Goal: Information Seeking & Learning: Find specific fact

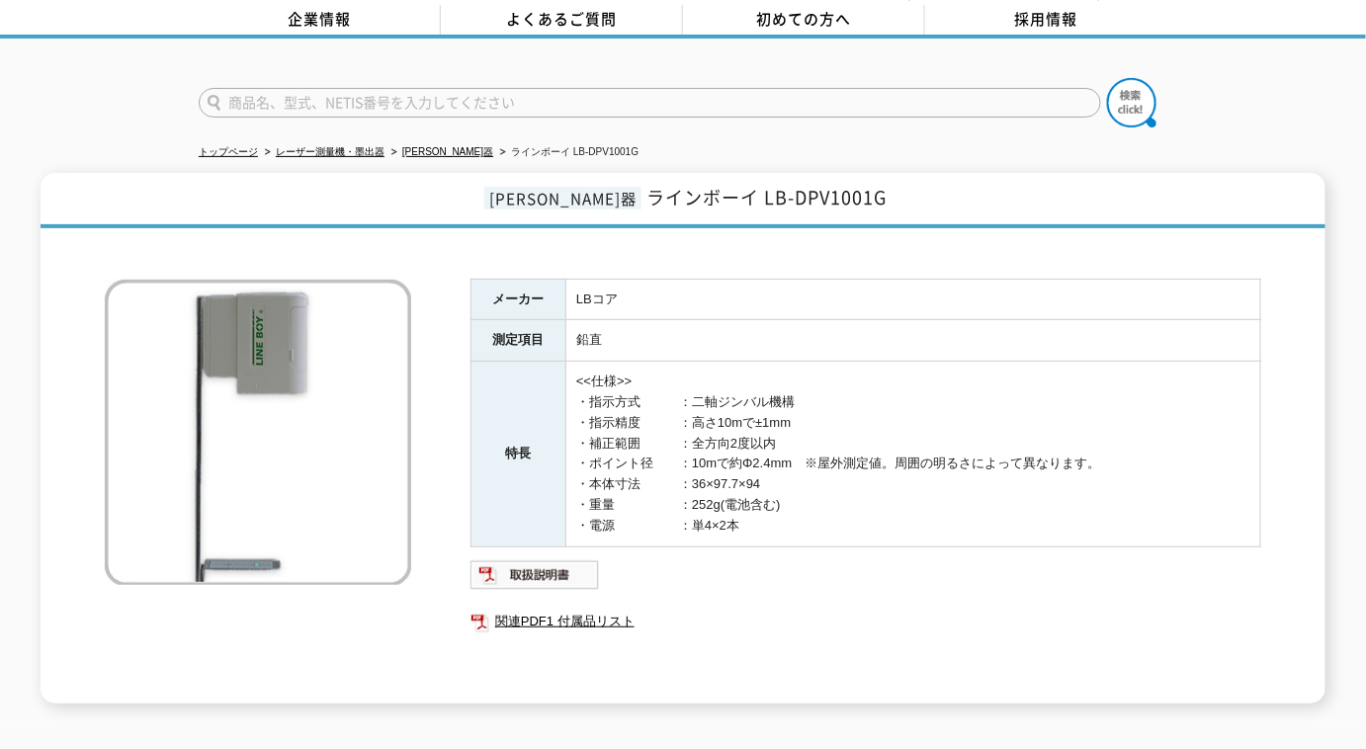
click at [717, 88] on input "text" at bounding box center [650, 103] width 902 height 30
type input "[DATE]"
click at [1107, 78] on button at bounding box center [1131, 102] width 49 height 49
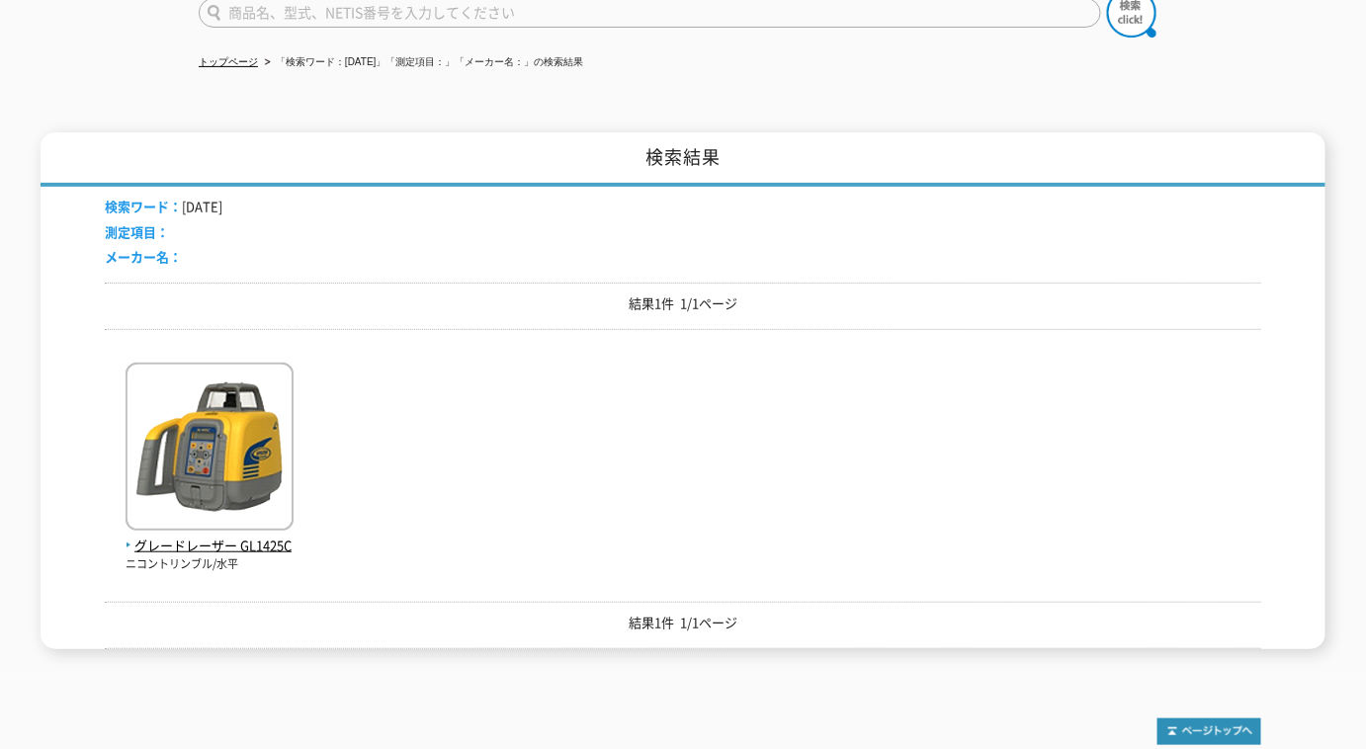
scroll to position [269, 0]
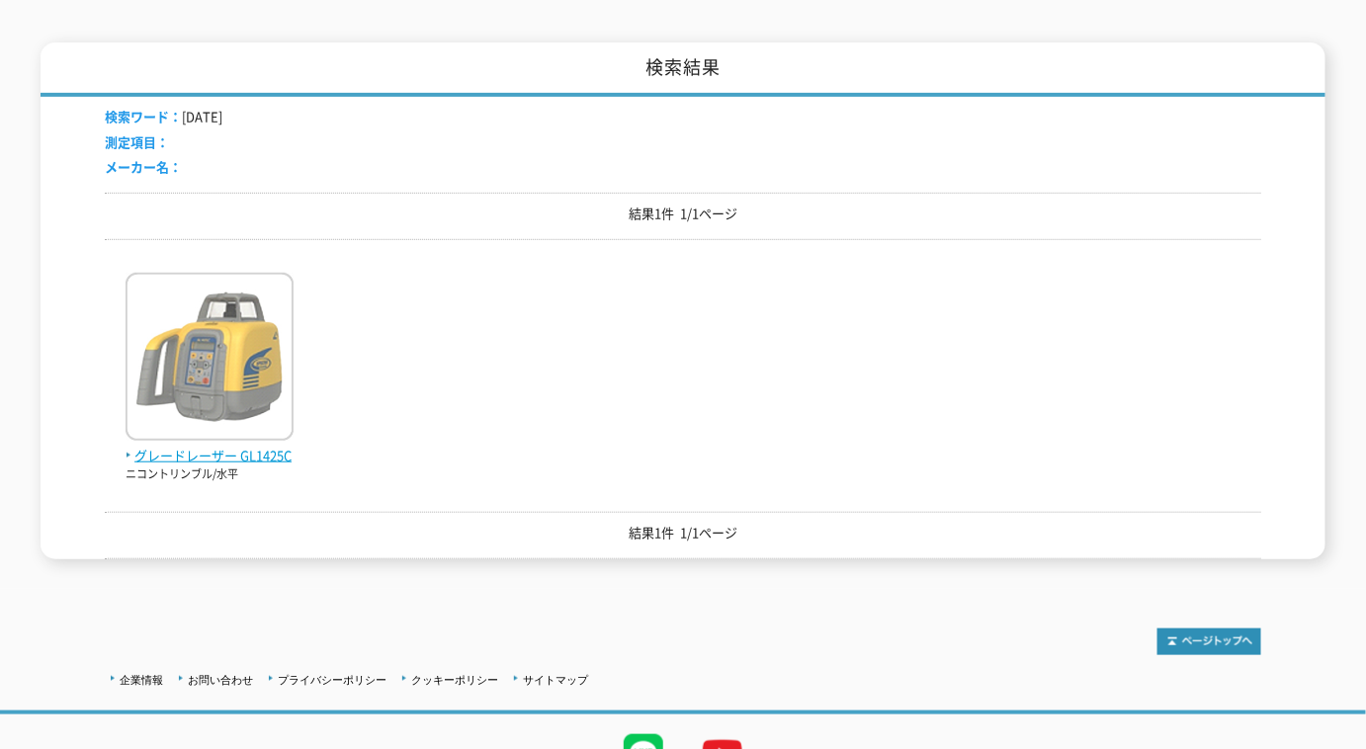
click at [211, 368] on img at bounding box center [210, 359] width 168 height 173
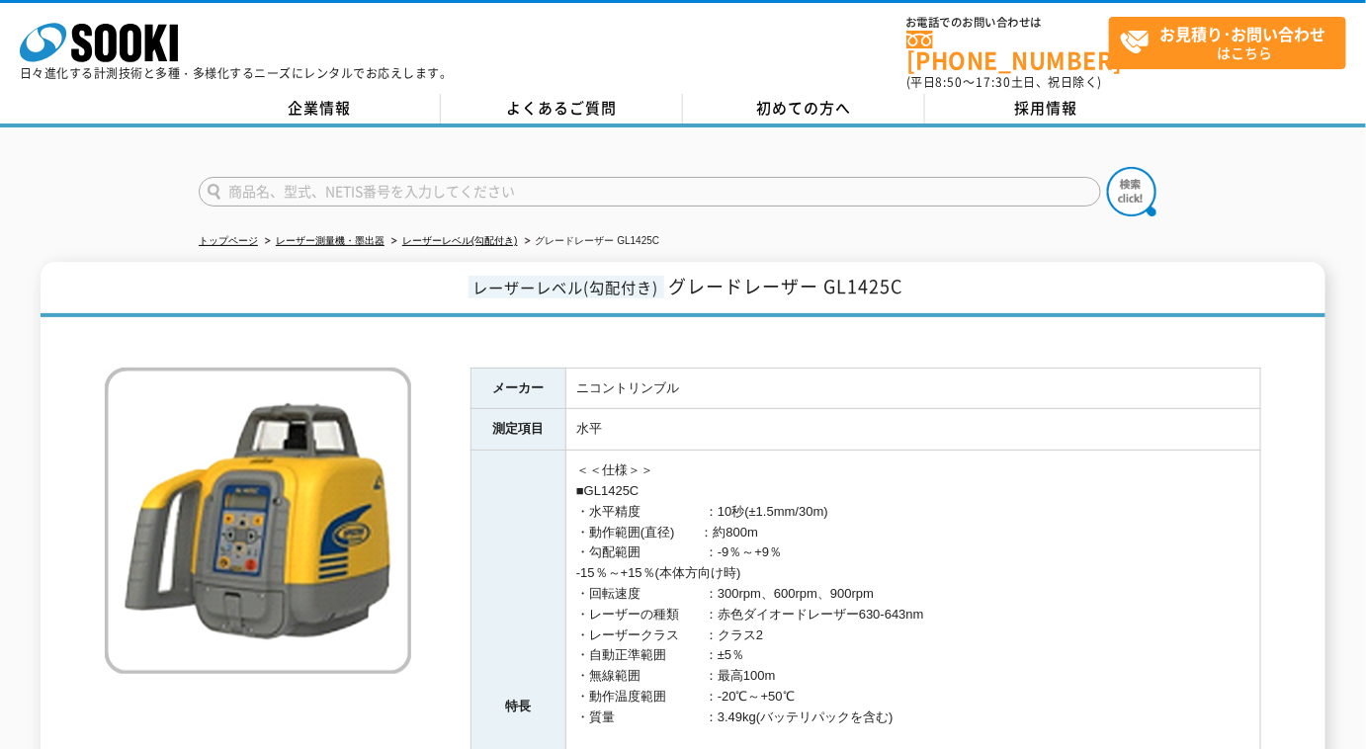
drag, startPoint x: 745, startPoint y: 496, endPoint x: 859, endPoint y: 492, distance: 113.7
click at [859, 492] on td "＜＜仕様＞＞ ■GL1425C ・水平精度　　　　　：10秒(±1.5mm/30m) ・動作範囲(直径)　　：約800m ・勾配範囲　　　　　：-9％～+9％…" at bounding box center [913, 708] width 695 height 514
copy td "(±1.5mm/30m)"
